Goal: Navigation & Orientation: Find specific page/section

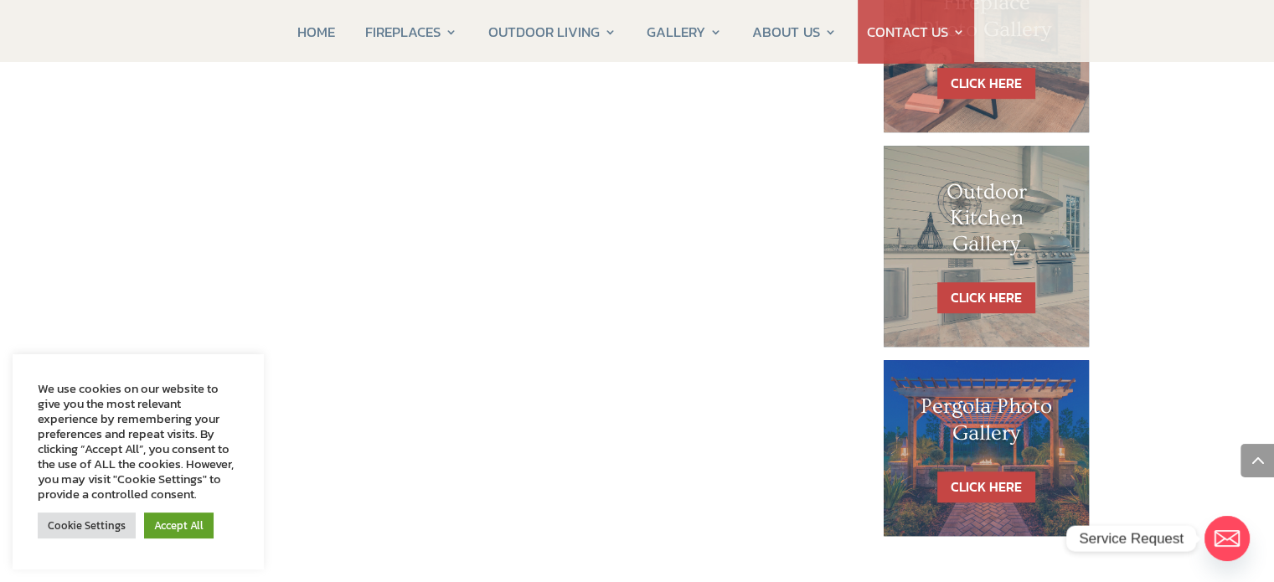
scroll to position [614, 0]
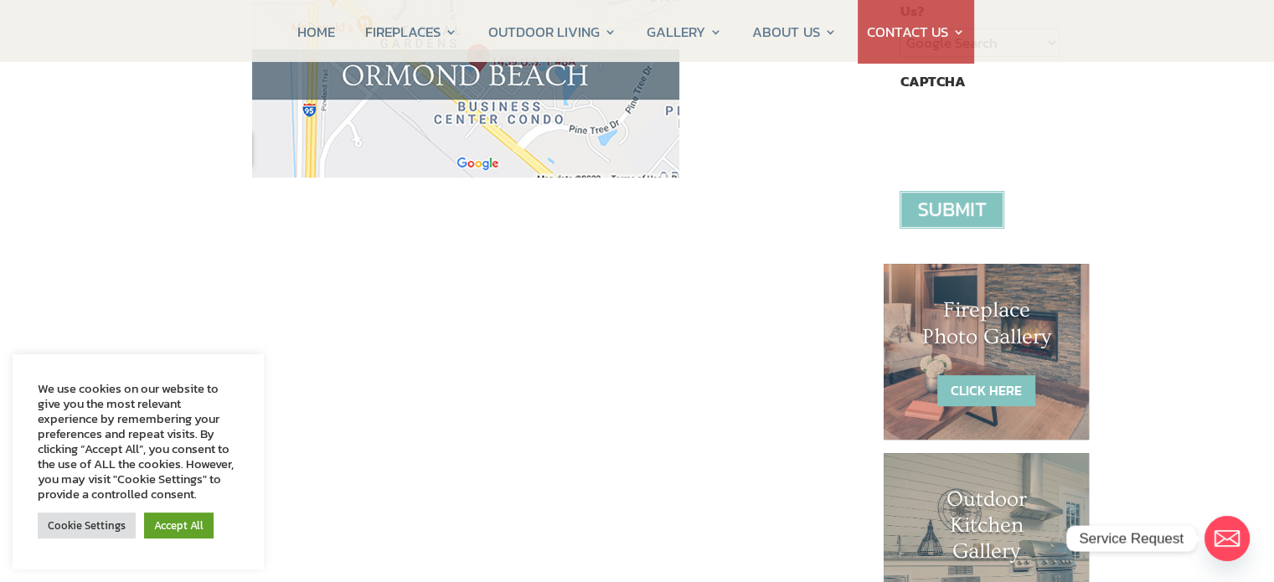
click at [1005, 378] on link "CLICK HERE" at bounding box center [986, 390] width 98 height 31
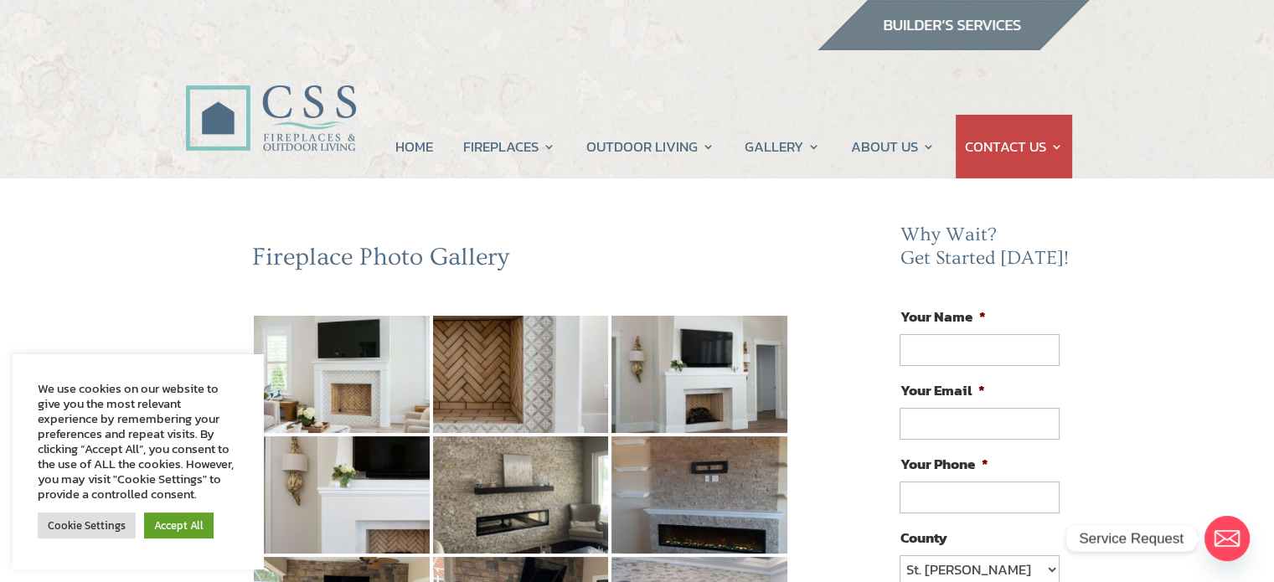
click at [182, 400] on div "We use cookies on our website to give you the most relevant experience by remem…" at bounding box center [138, 441] width 201 height 121
click at [189, 403] on div "We use cookies on our website to give you the most relevant experience by remem…" at bounding box center [138, 441] width 201 height 121
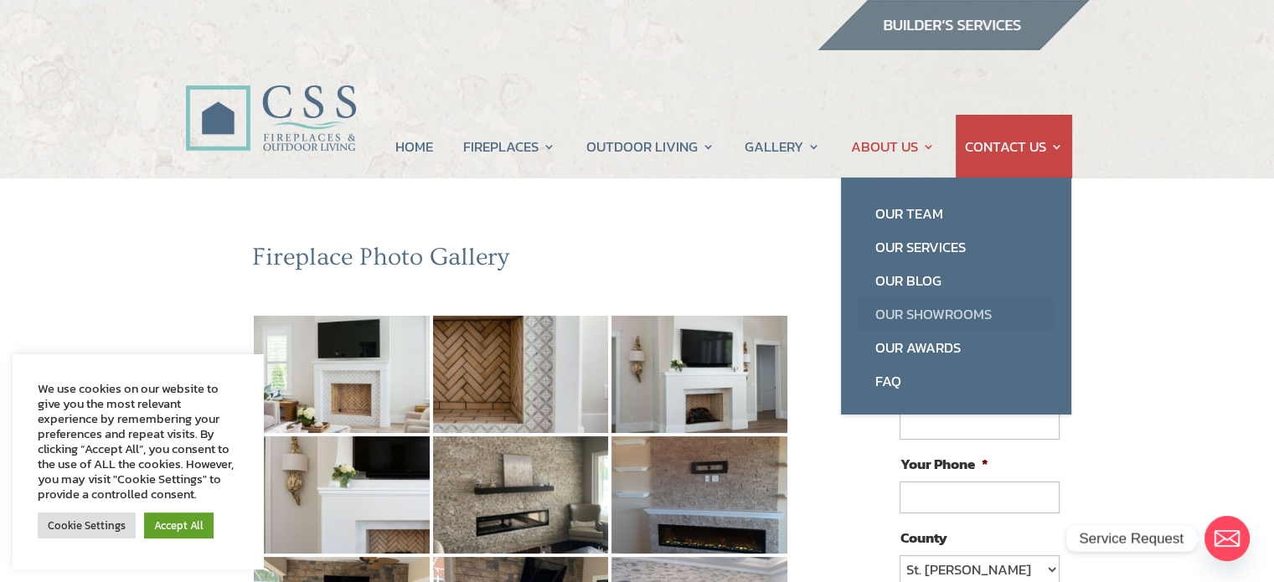
click at [921, 315] on link "Our Showrooms" at bounding box center [956, 314] width 197 height 34
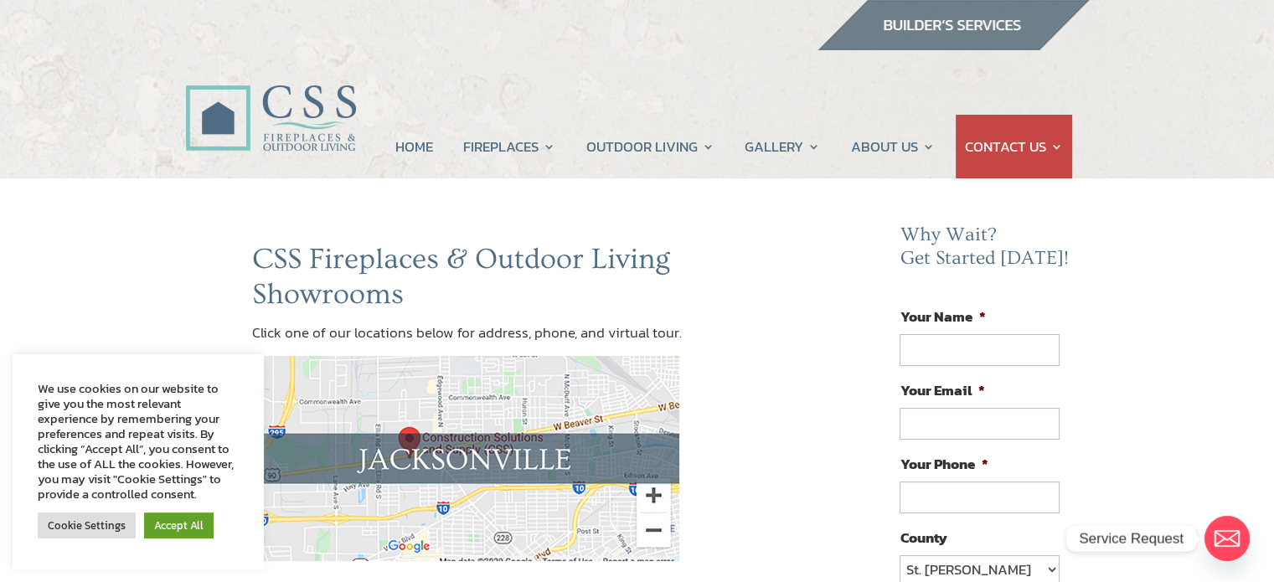
scroll to position [614, 0]
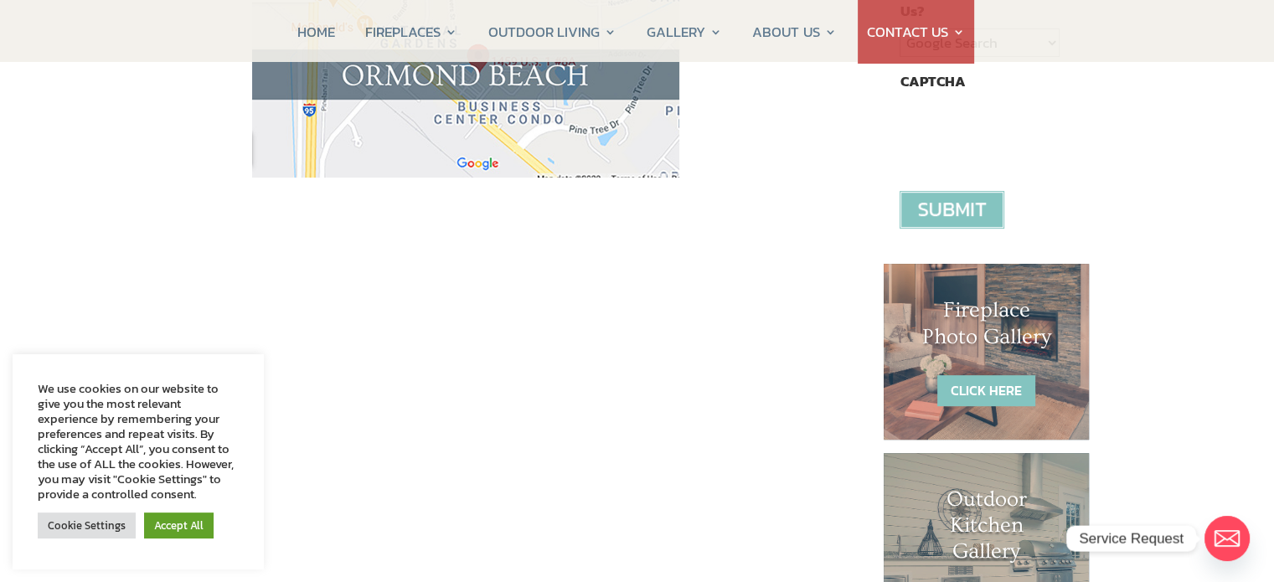
click at [970, 382] on link "CLICK HERE" at bounding box center [986, 390] width 98 height 31
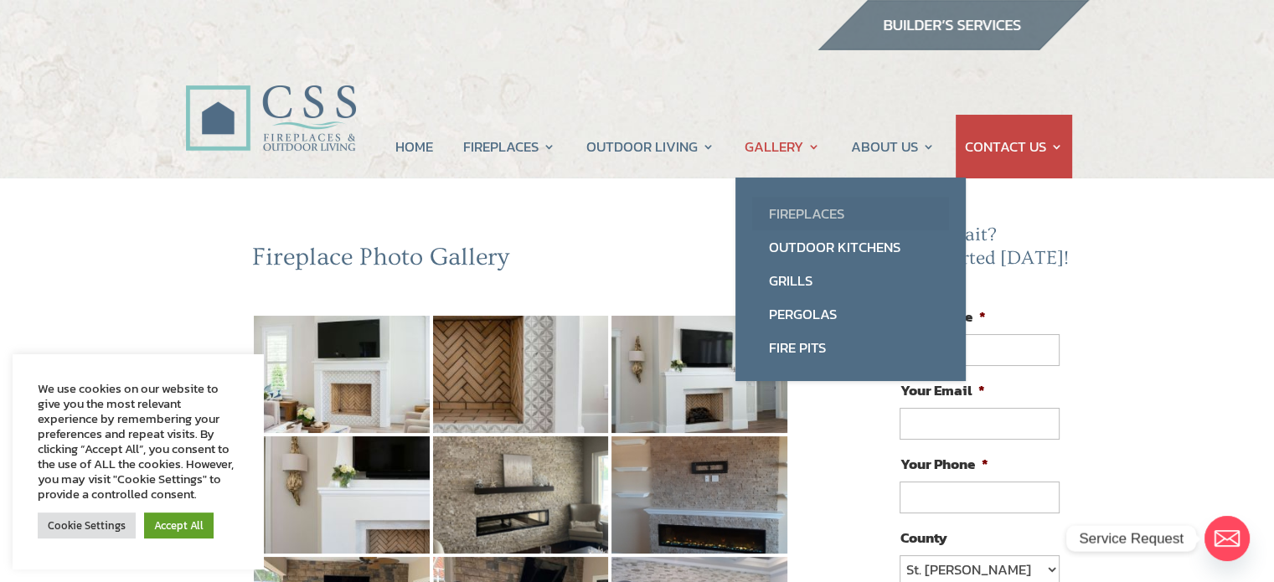
click at [802, 210] on link "Fireplaces" at bounding box center [850, 214] width 197 height 34
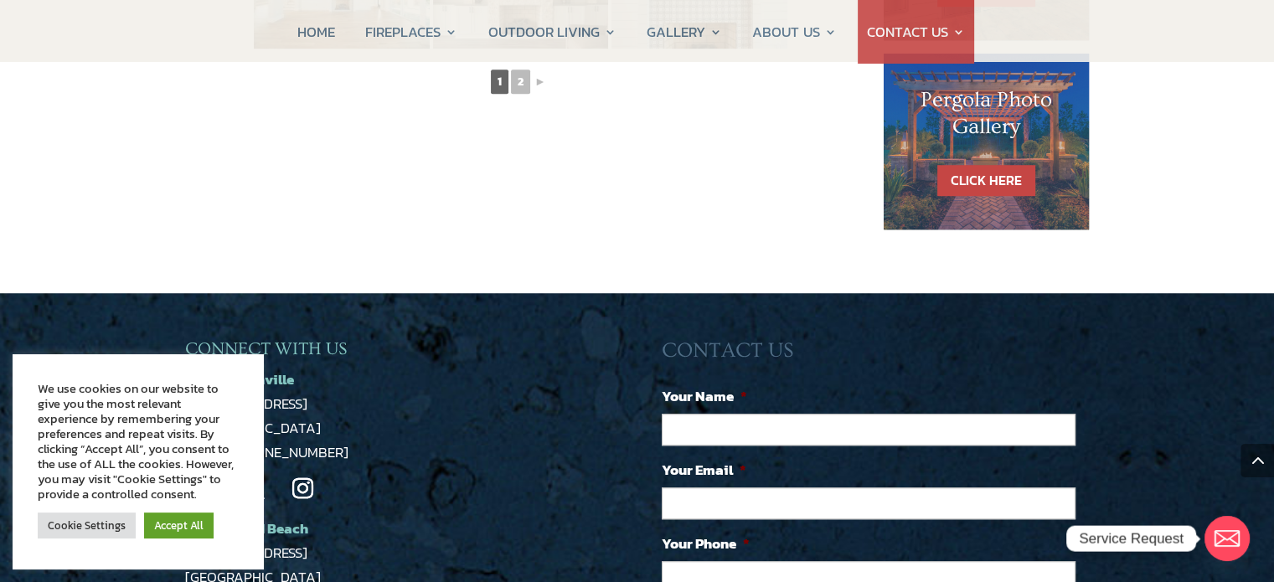
scroll to position [921, 0]
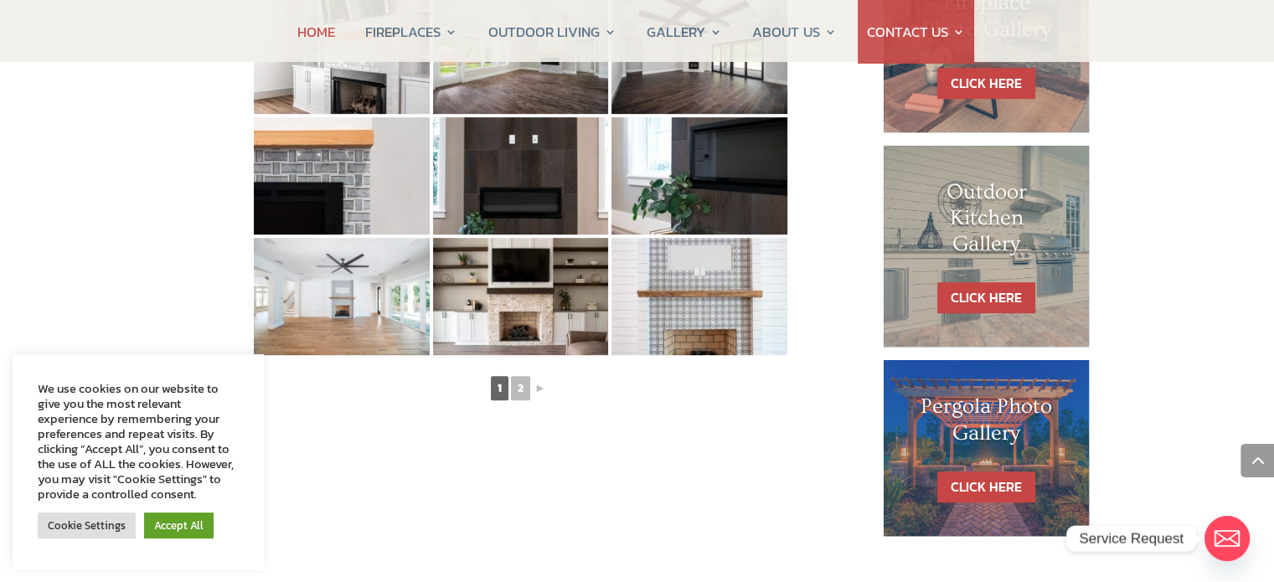
click at [316, 33] on link "HOME" at bounding box center [316, 32] width 38 height 64
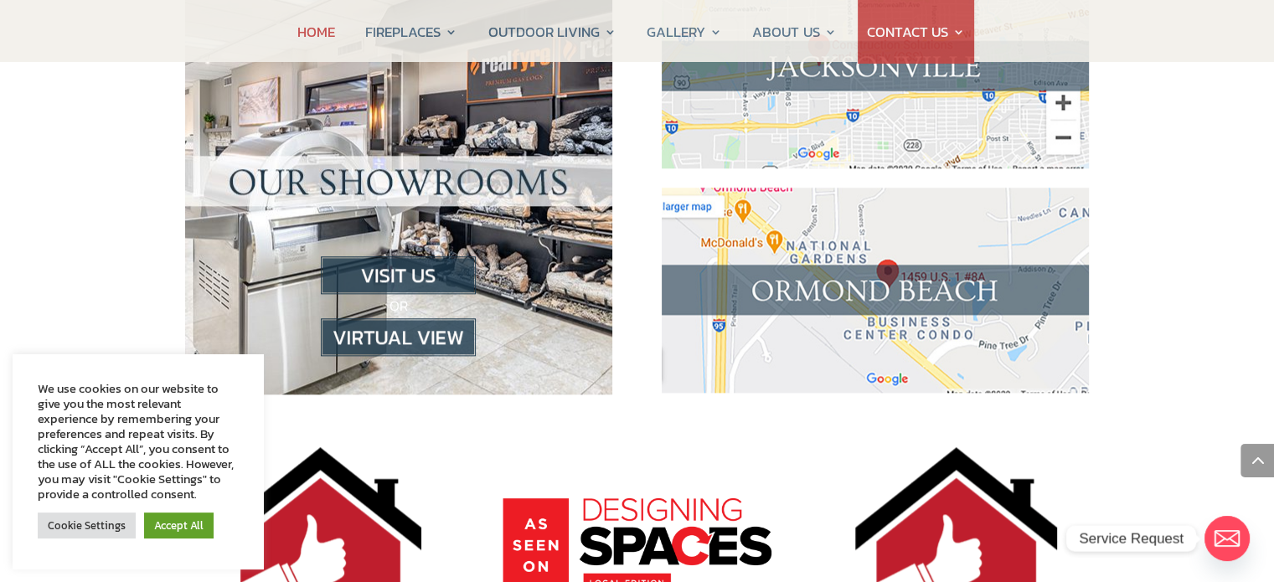
scroll to position [1535, 0]
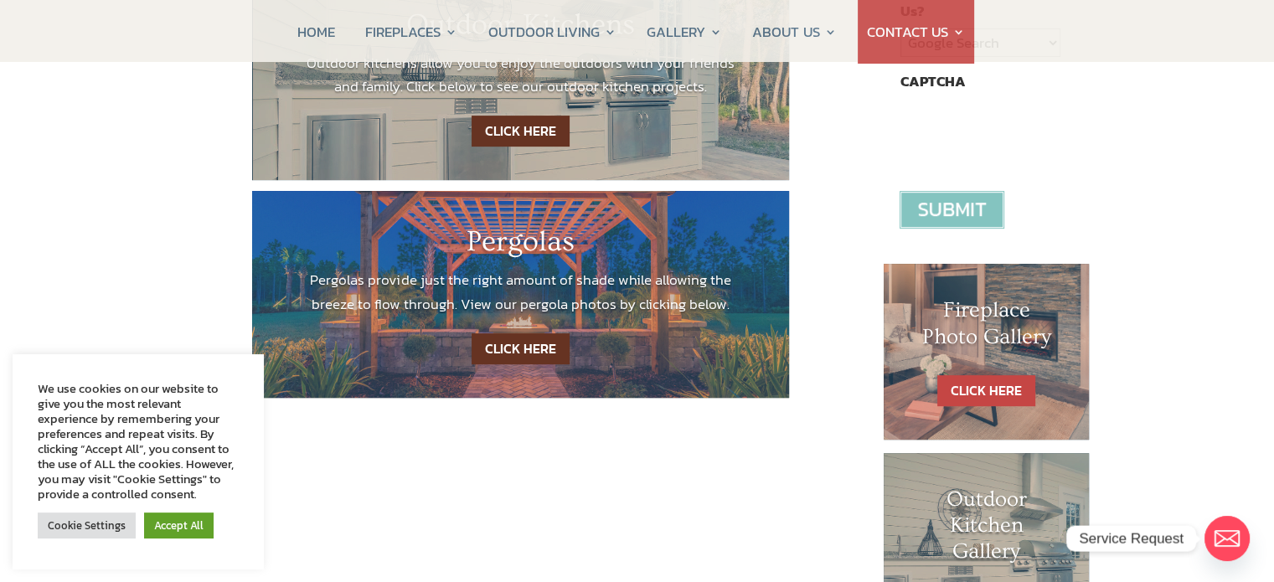
scroll to position [307, 0]
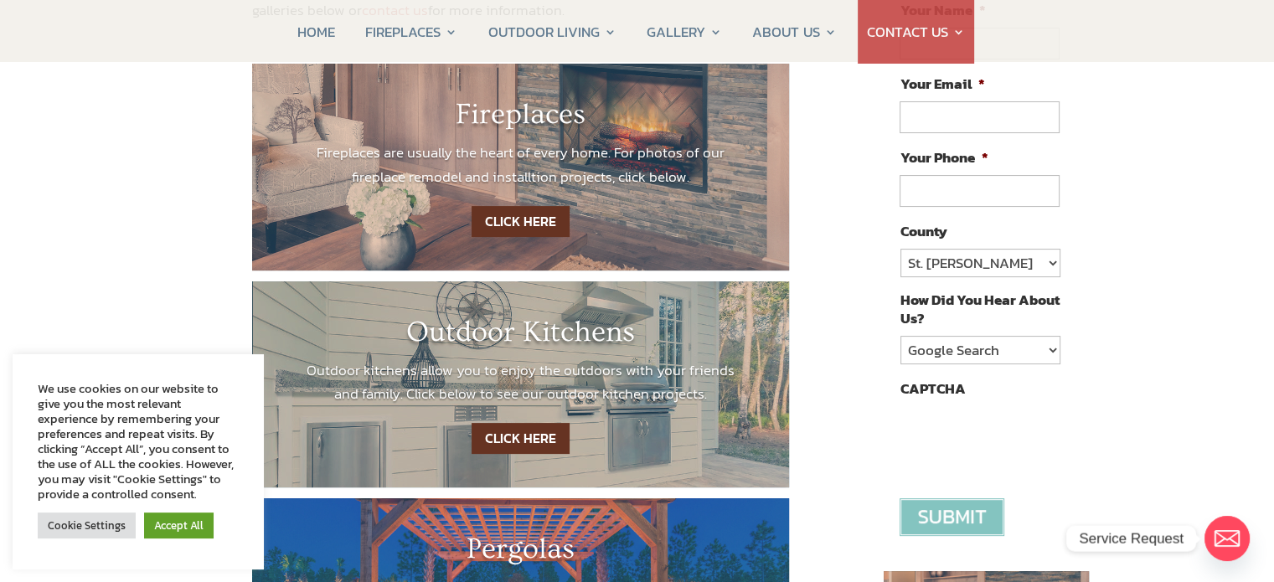
click at [534, 218] on link "CLICK HERE" at bounding box center [521, 221] width 98 height 31
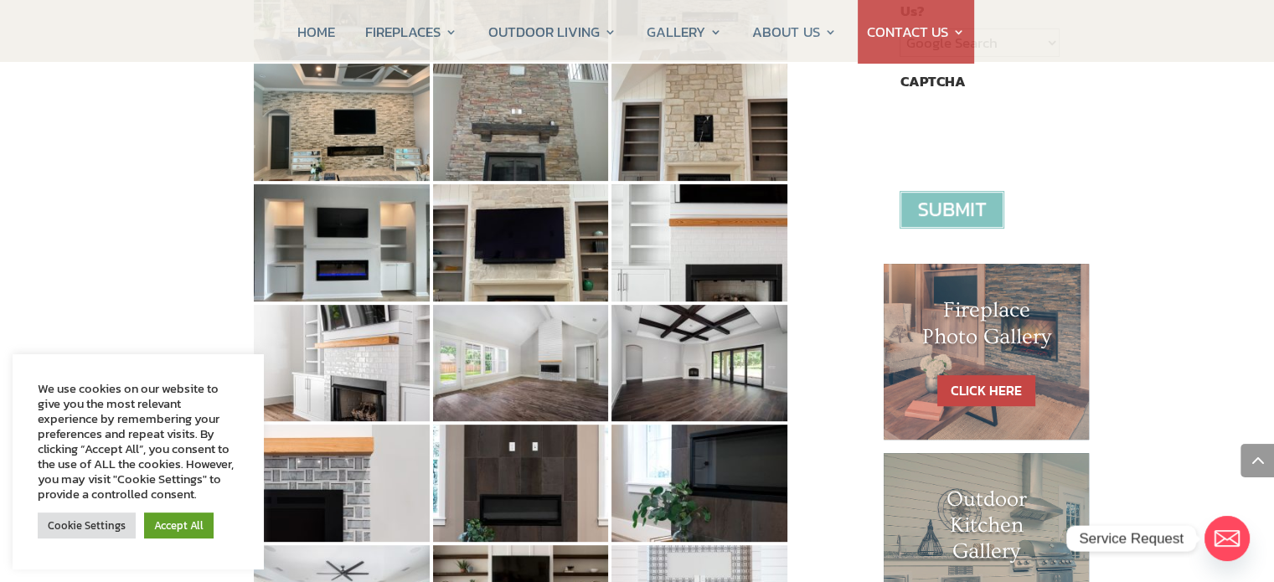
scroll to position [921, 0]
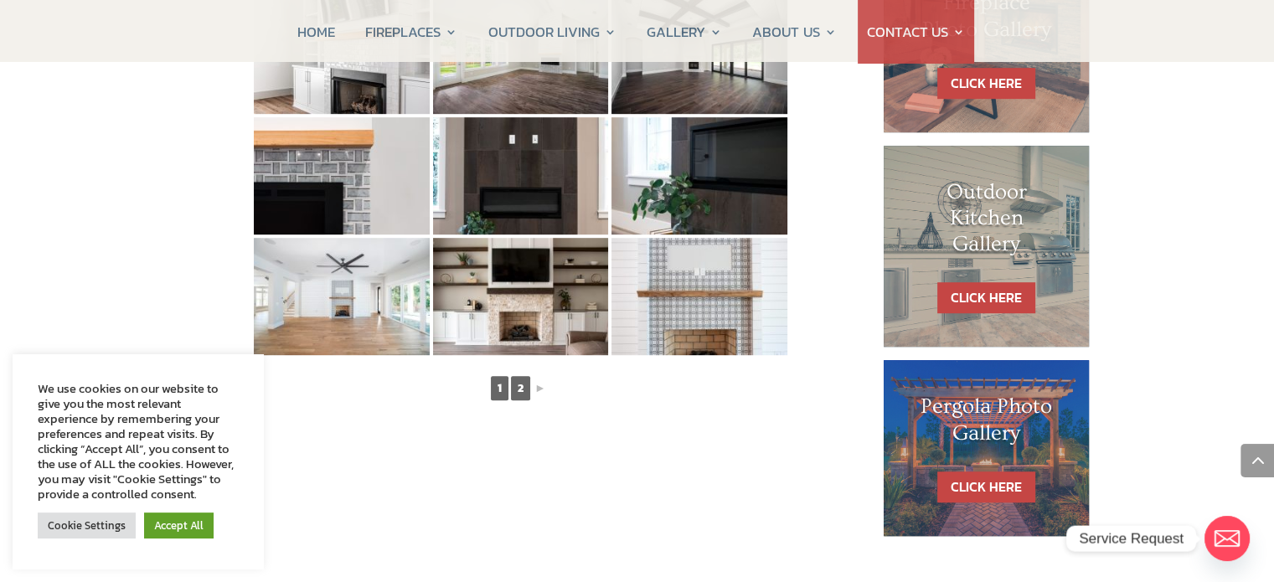
click at [516, 388] on link "2" at bounding box center [520, 388] width 19 height 24
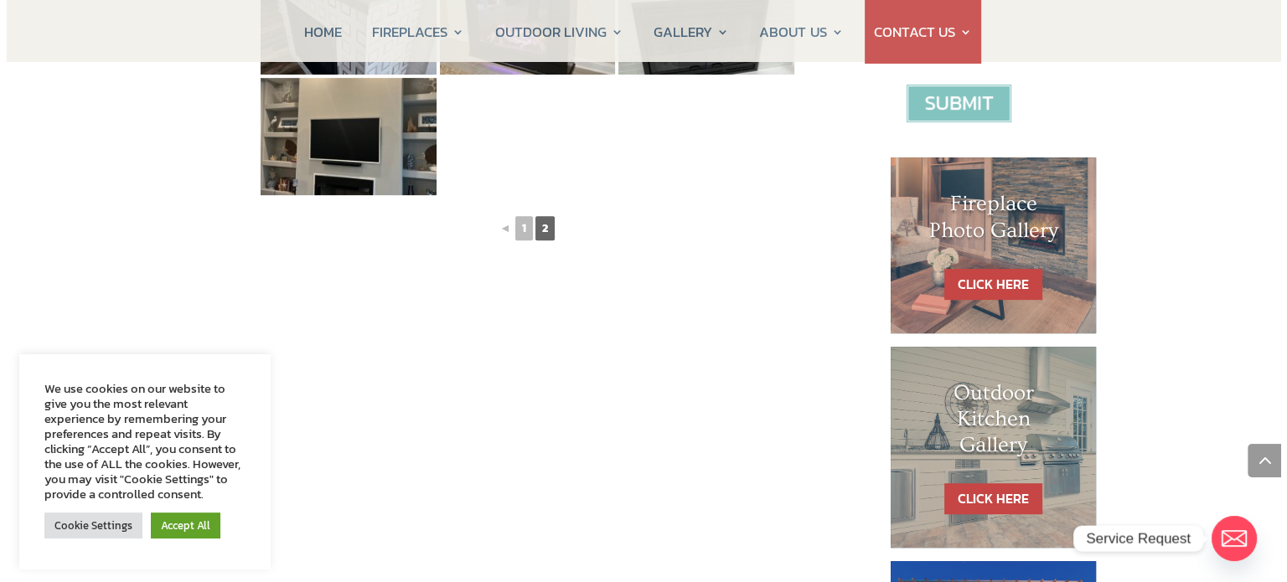
scroll to position [413, 0]
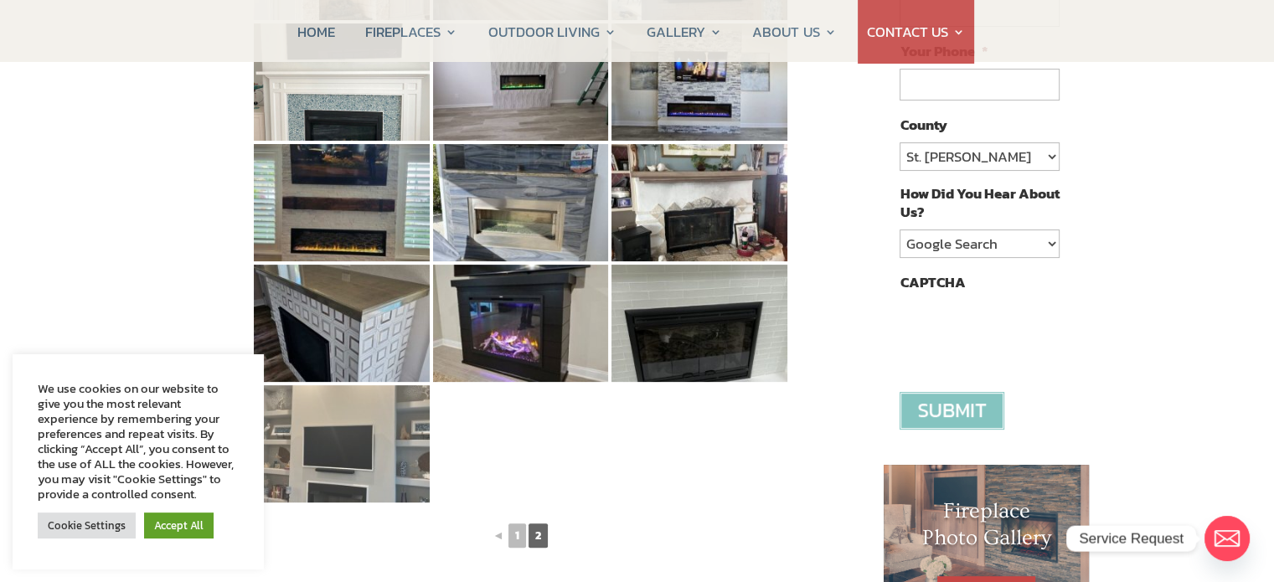
click at [362, 429] on img at bounding box center [342, 443] width 176 height 117
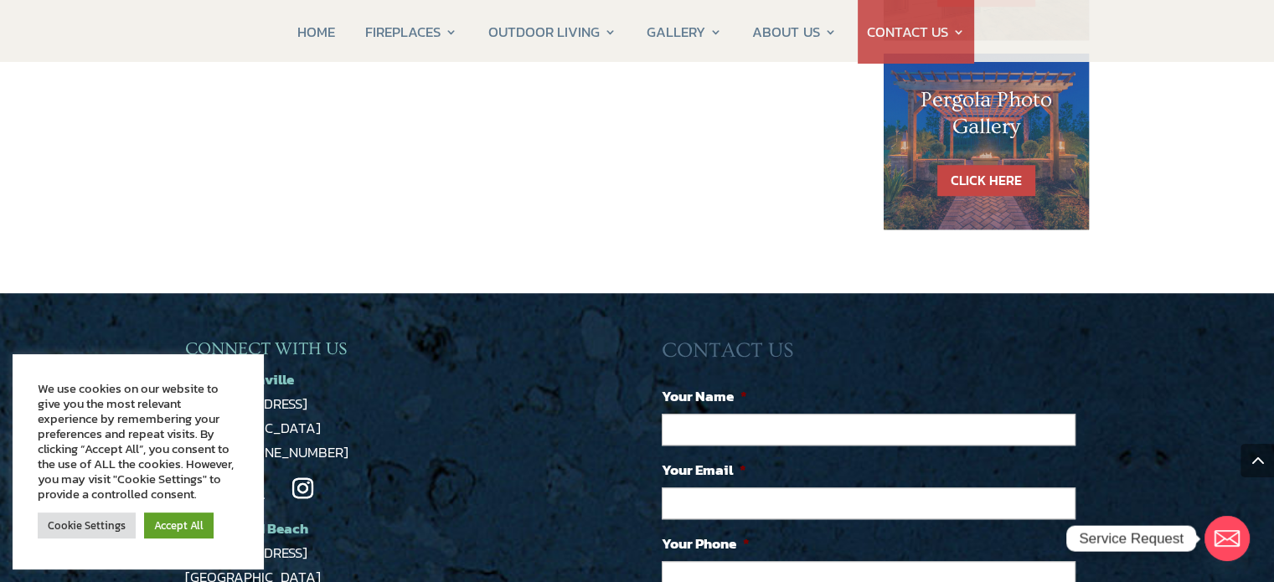
scroll to position [307, 0]
